Goal: Information Seeking & Learning: Understand process/instructions

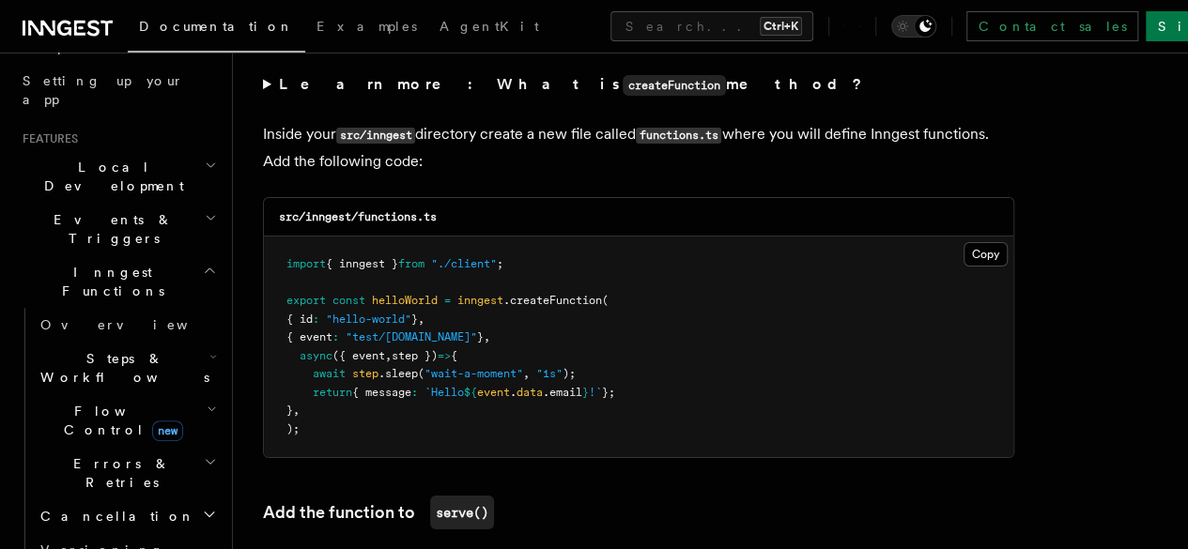
scroll to position [376, 0]
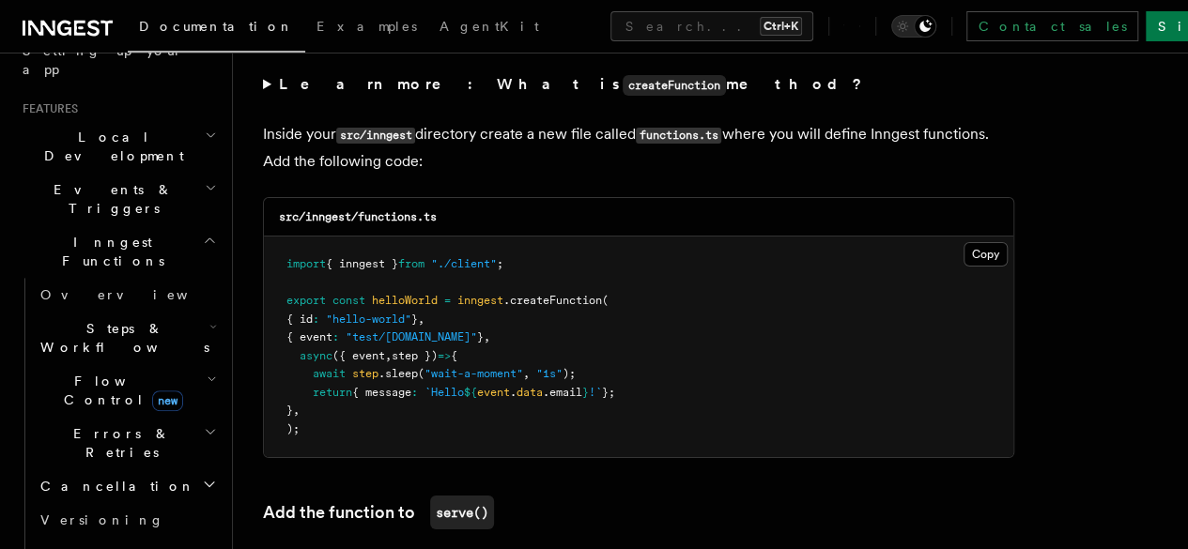
click at [203, 233] on icon "button" at bounding box center [210, 240] width 14 height 15
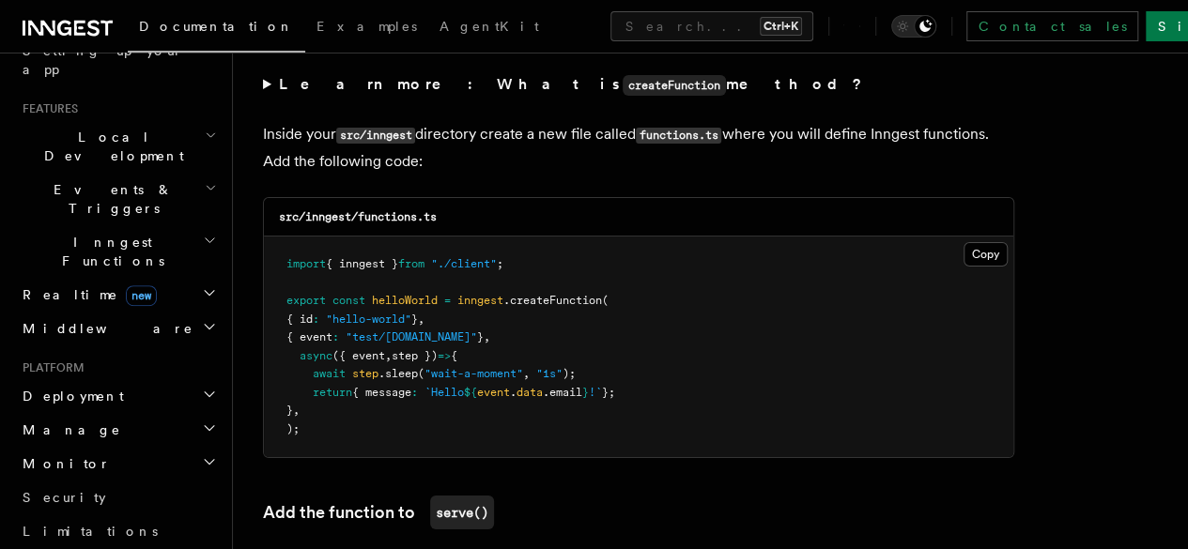
click at [203, 233] on icon "button" at bounding box center [210, 240] width 14 height 15
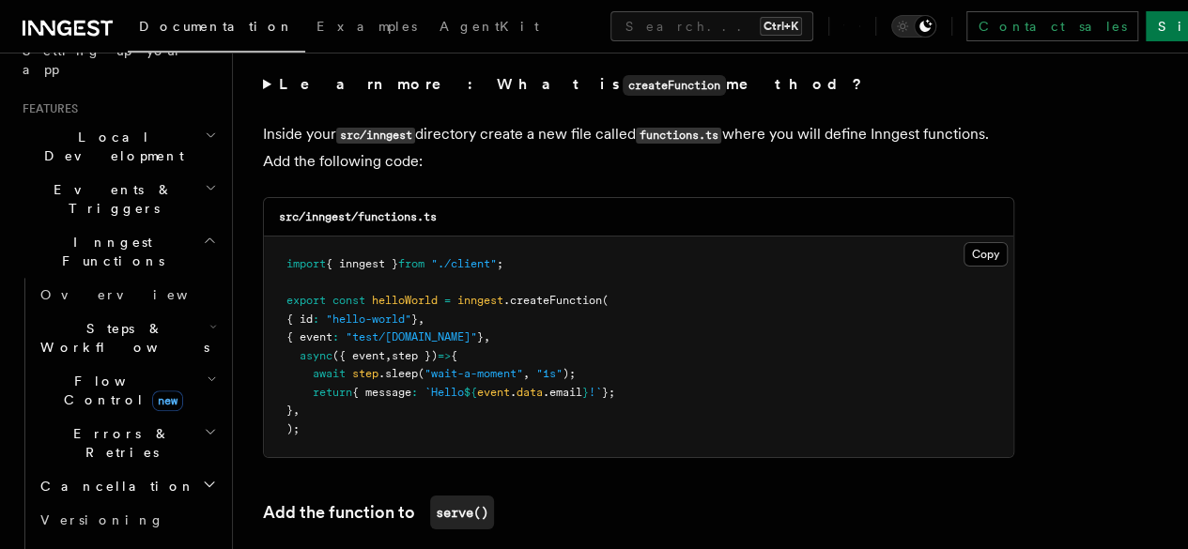
click at [193, 312] on h2 "Steps & Workflows" at bounding box center [127, 338] width 188 height 53
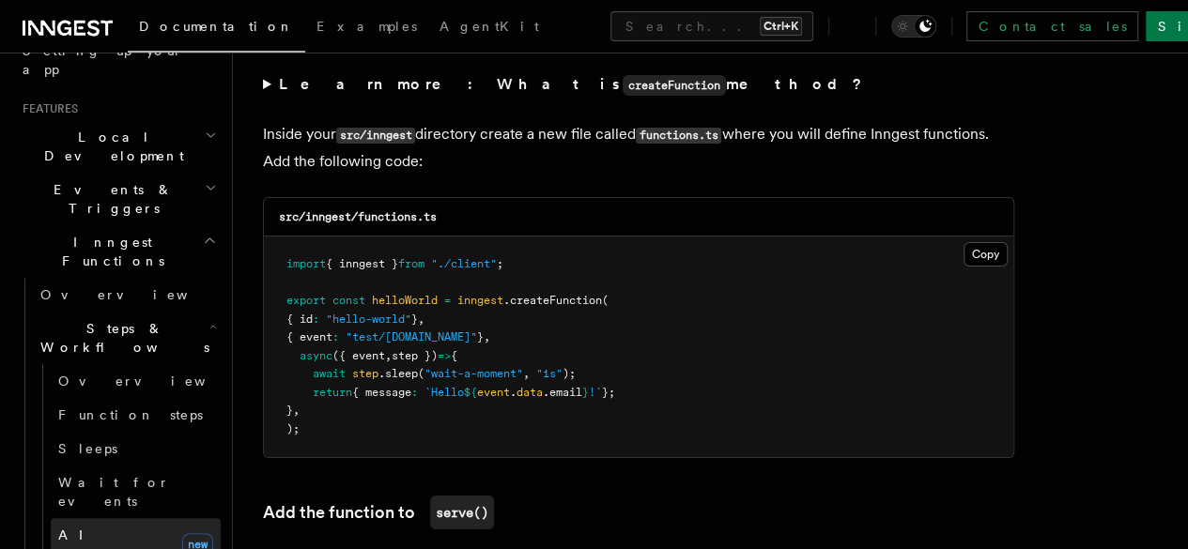
click at [105, 528] on span "AI Inference" at bounding box center [112, 545] width 109 height 34
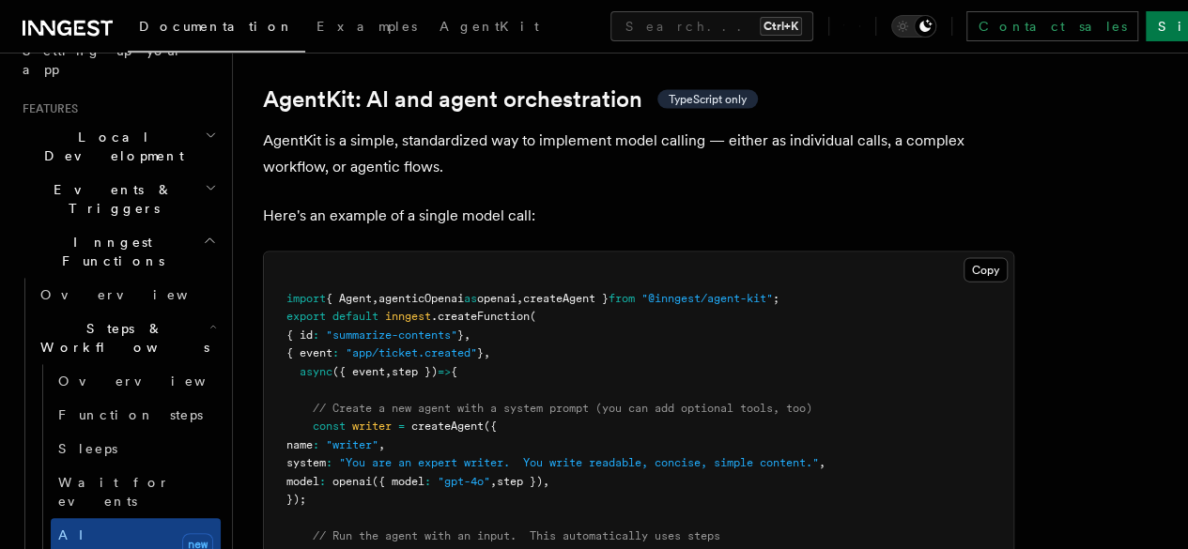
scroll to position [5634, 0]
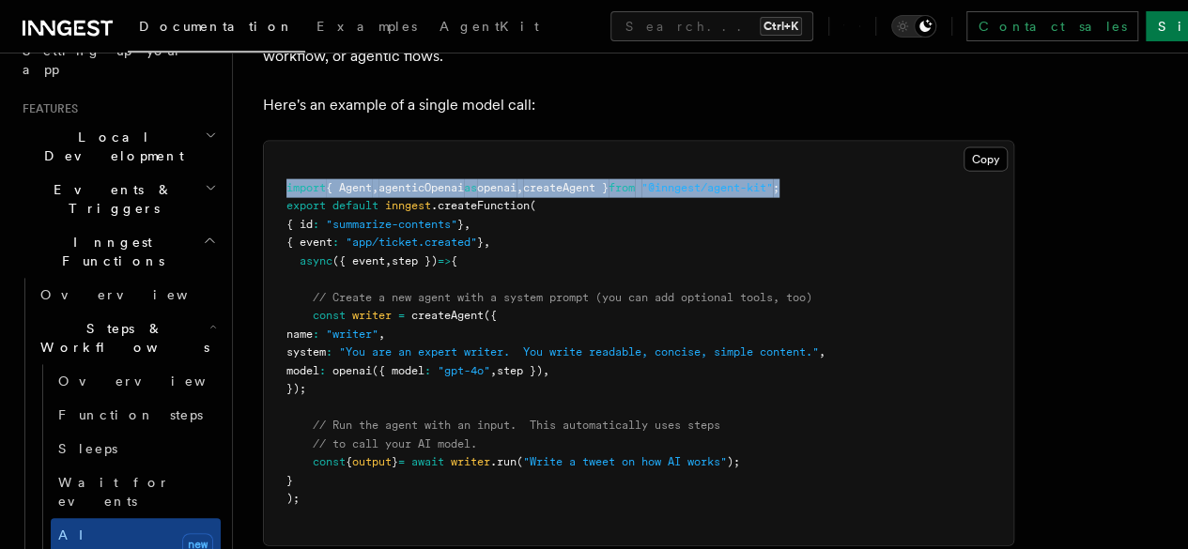
drag, startPoint x: 277, startPoint y: 264, endPoint x: 837, endPoint y: 270, distance: 559.7
click at [837, 270] on pre "import { Agent , agenticOpenai as openai , createAgent } from "@inngest/agent-k…" at bounding box center [638, 344] width 749 height 404
copy span "import { Agent , agenticOpenai as openai , createAgent } from "@inngest/agent-k…"
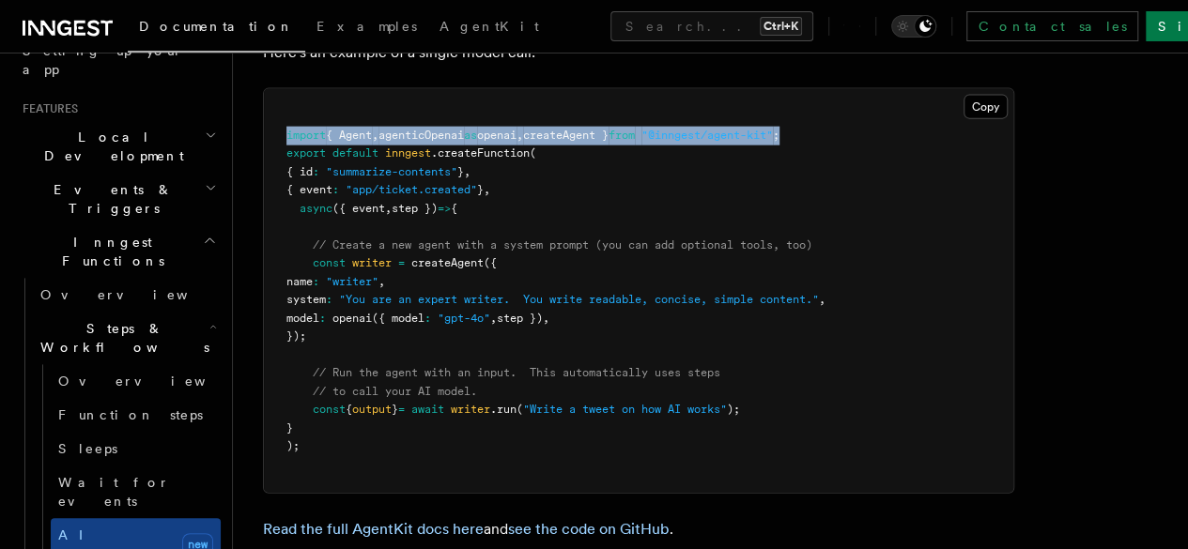
scroll to position [5728, 0]
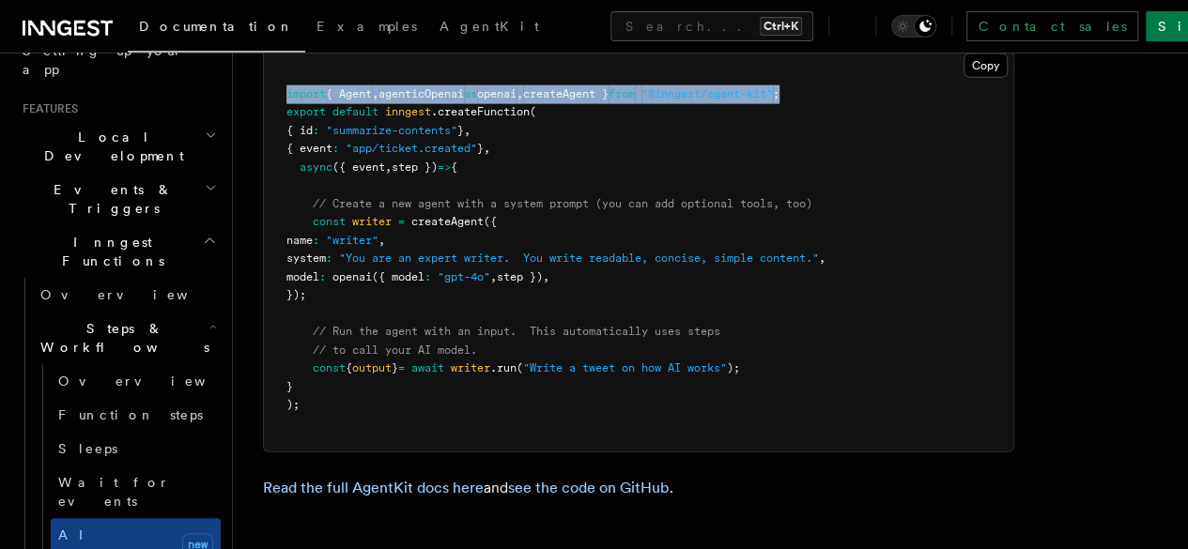
drag, startPoint x: 310, startPoint y: 305, endPoint x: 333, endPoint y: 368, distance: 67.2
click at [343, 347] on code "import { Agent , agenticOpenai as openai , createAgent } from "@inngest/agent-k…" at bounding box center [555, 249] width 539 height 325
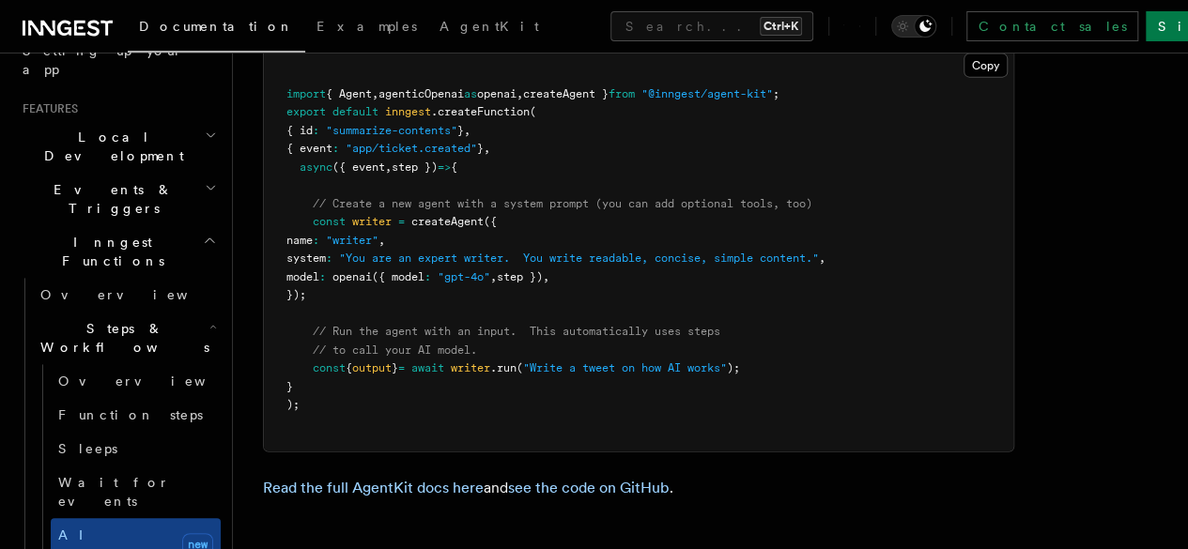
click at [306, 278] on pre "import { Agent , agenticOpenai as openai , createAgent } from "@inngest/agent-k…" at bounding box center [638, 250] width 749 height 404
drag, startPoint x: 311, startPoint y: 286, endPoint x: 351, endPoint y: 350, distance: 75.6
click at [351, 331] on pre "import { Agent , agenticOpenai as openai , createAgent } from "@inngest/agent-k…" at bounding box center [638, 250] width 749 height 404
click at [344, 382] on pre "import { Agent , agenticOpenai as openai , createAgent } from "@inngest/agent-k…" at bounding box center [638, 250] width 749 height 404
drag, startPoint x: 334, startPoint y: 386, endPoint x: 314, endPoint y: 294, distance: 94.3
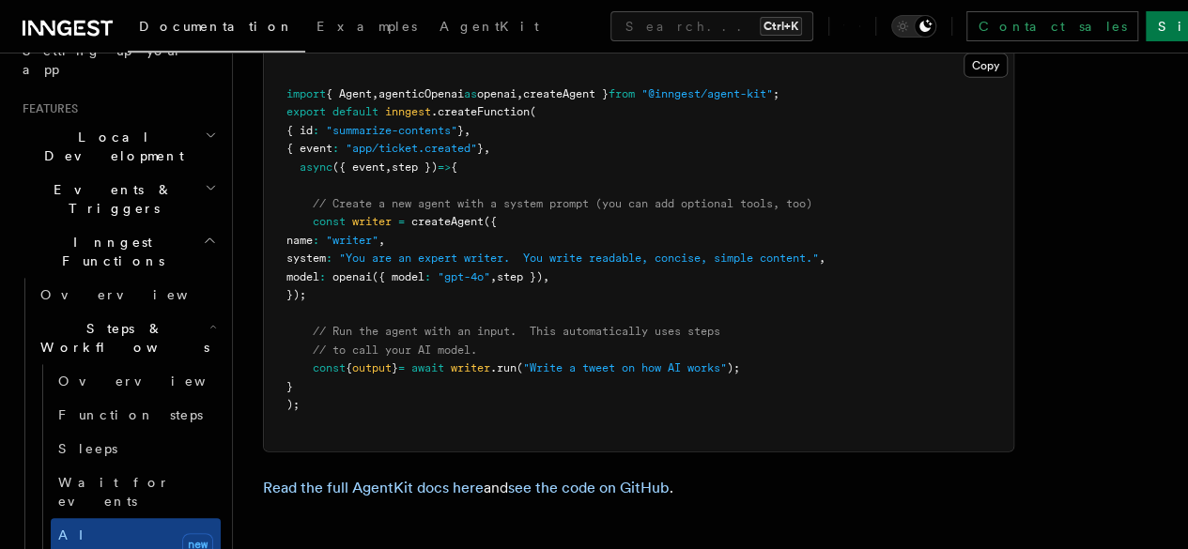
click at [314, 294] on pre "import { Agent , agenticOpenai as openai , createAgent } from "@inngest/agent-k…" at bounding box center [638, 250] width 749 height 404
copy code "// Create a new agent with a system prompt (you can add optional tools, too) co…"
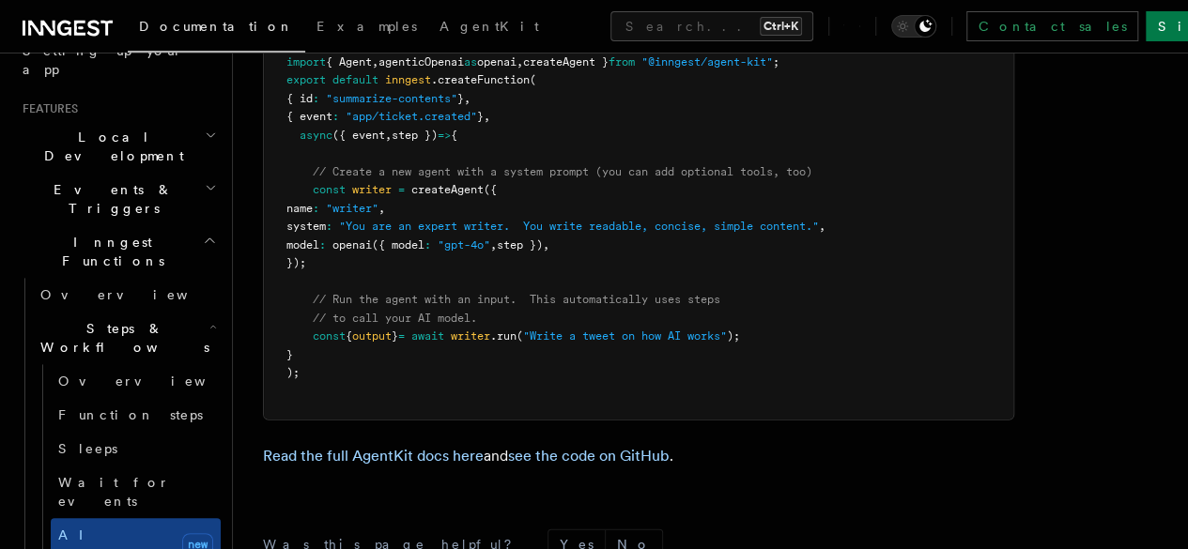
scroll to position [5854, 0]
